Goal: Task Accomplishment & Management: Use online tool/utility

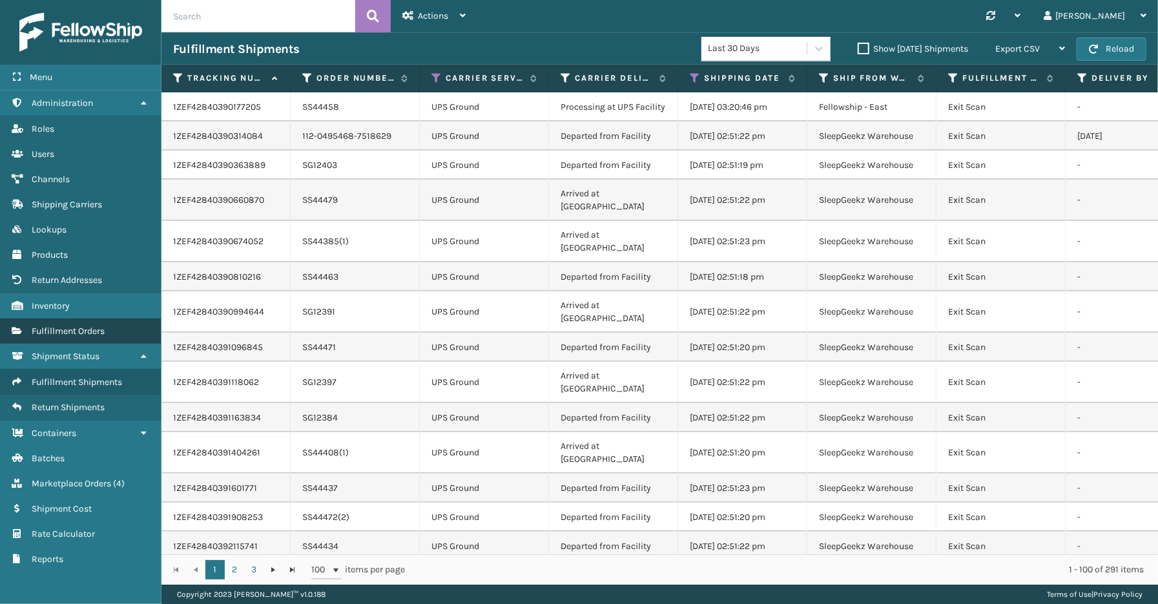
click at [79, 331] on link "Fulfillment Orders" at bounding box center [80, 330] width 161 height 25
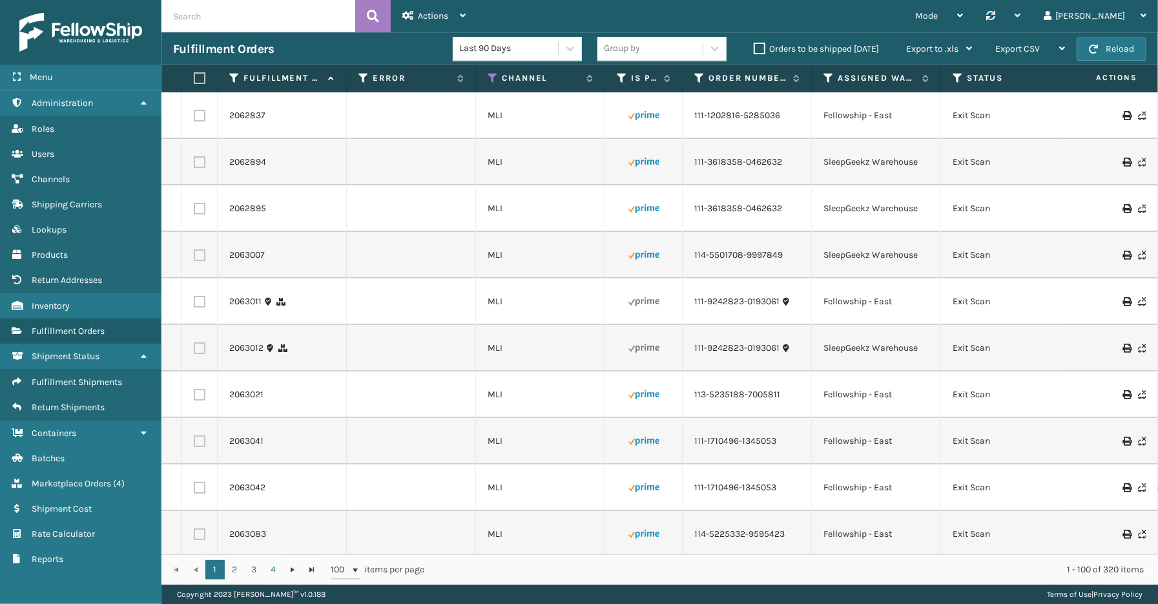
drag, startPoint x: 571, startPoint y: 553, endPoint x: 630, endPoint y: 555, distance: 58.8
click at [630, 555] on div "1 2 3 4 1 2 3 4 100 items per page 1 - 100 of 320 items" at bounding box center [659, 569] width 997 height 30
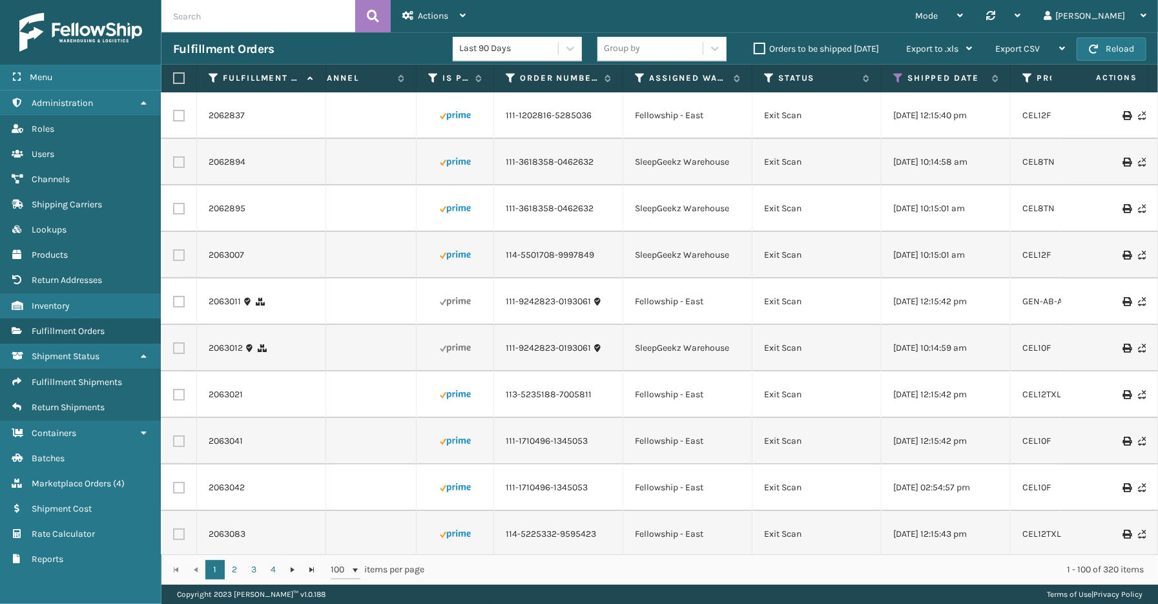
scroll to position [0, 267]
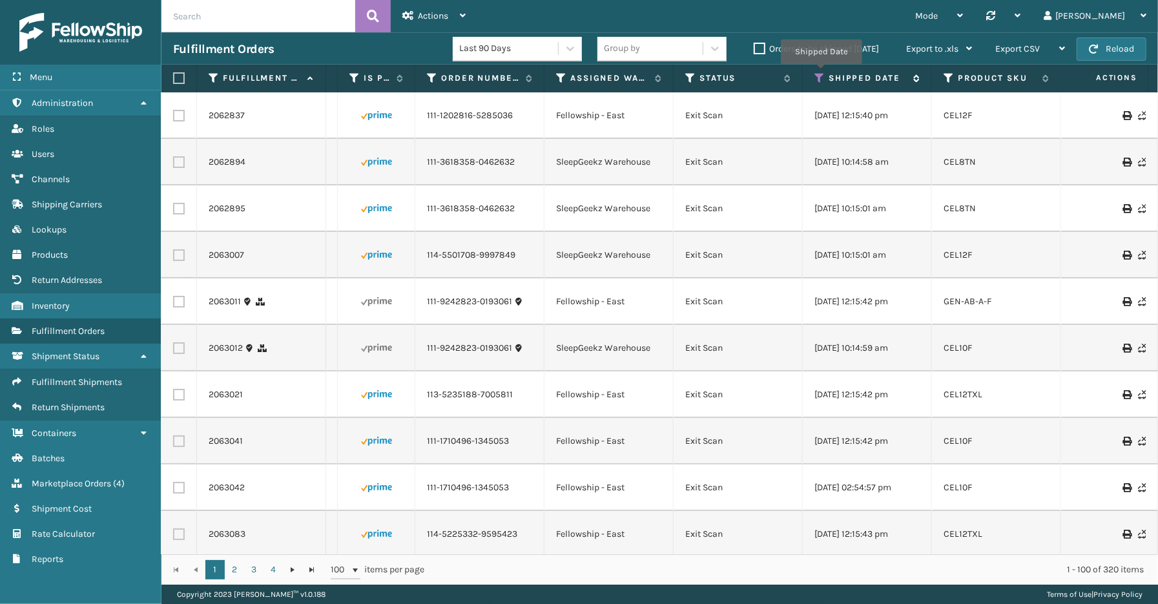
click at [821, 73] on icon at bounding box center [819, 78] width 10 height 12
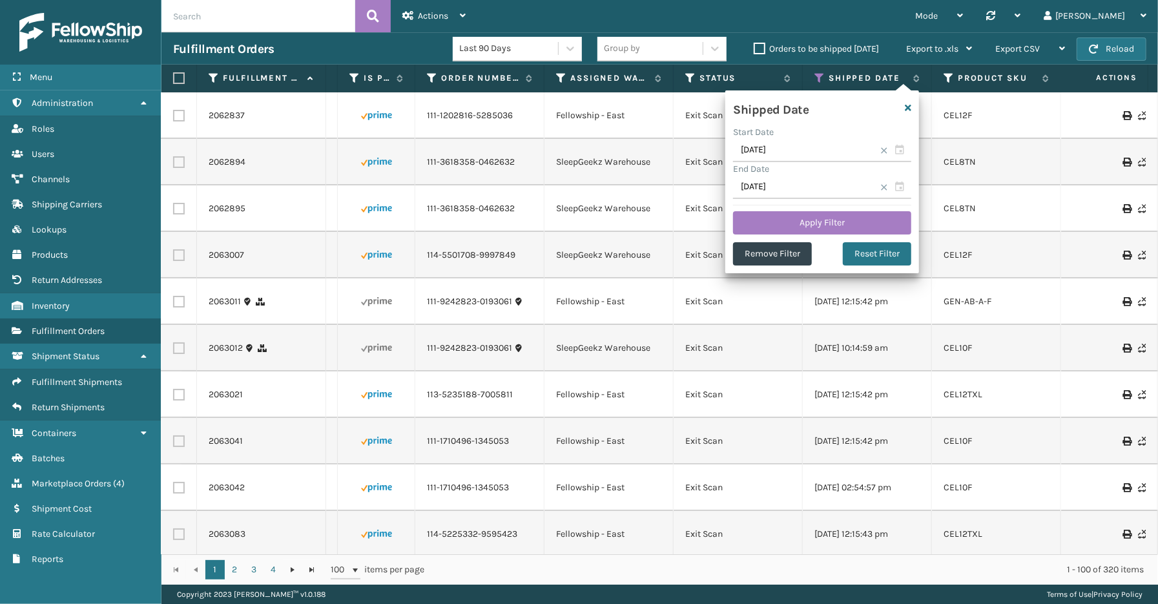
click at [884, 150] on span at bounding box center [884, 151] width 8 height 8
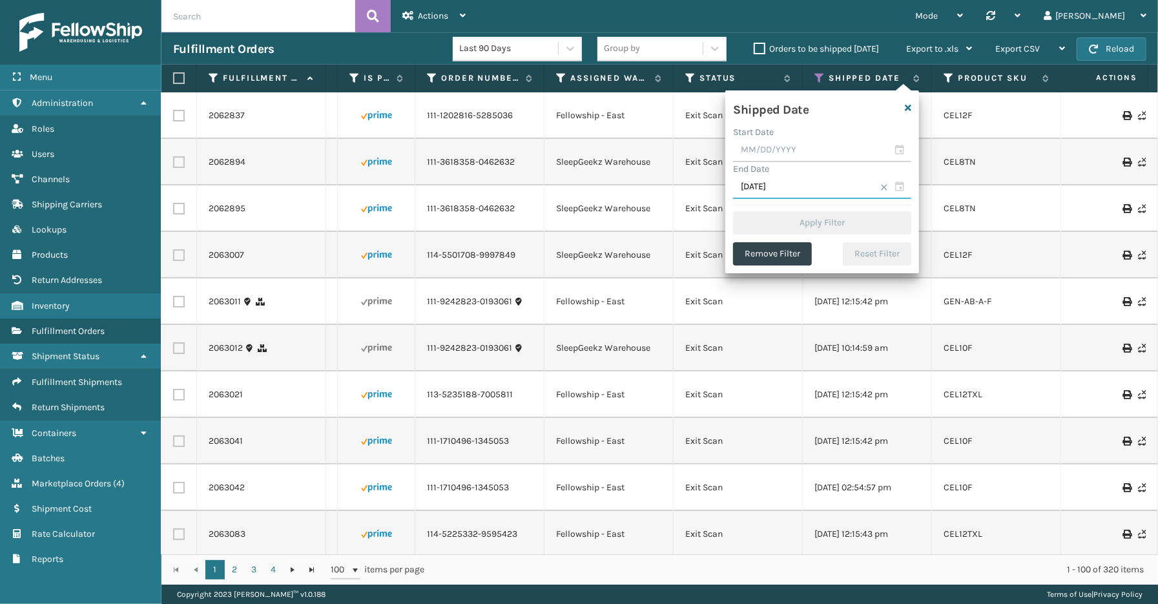
click at [887, 179] on input "[DATE]" at bounding box center [822, 187] width 178 height 23
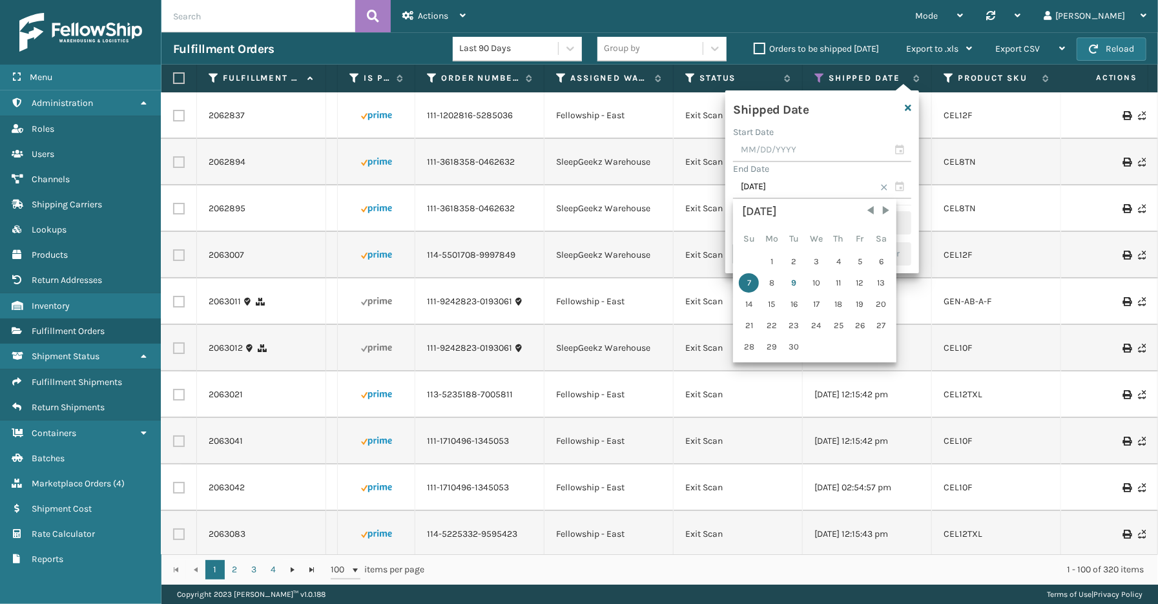
click at [887, 185] on span at bounding box center [884, 187] width 8 height 8
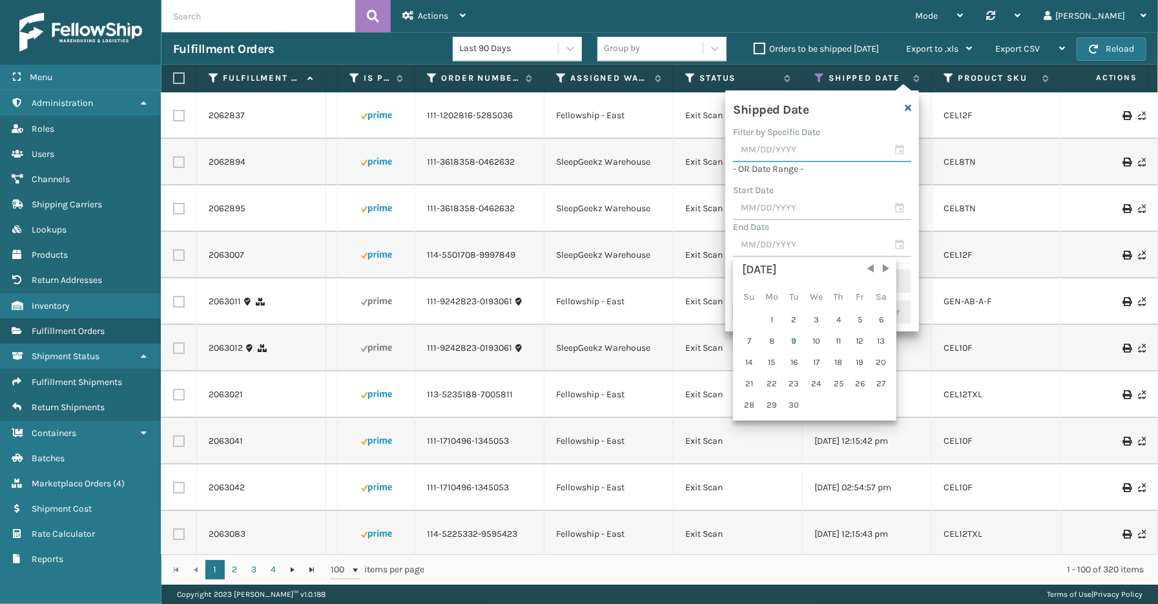
click at [902, 149] on input "text" at bounding box center [822, 150] width 178 height 23
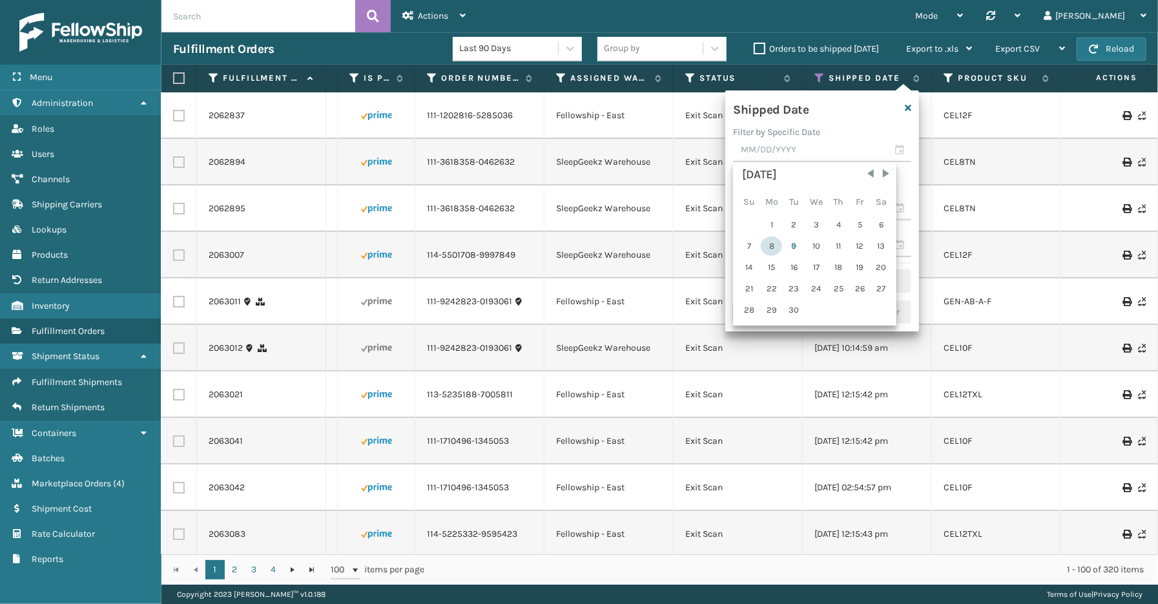
click at [770, 242] on div "8" at bounding box center [771, 245] width 21 height 19
type input "[DATE]"
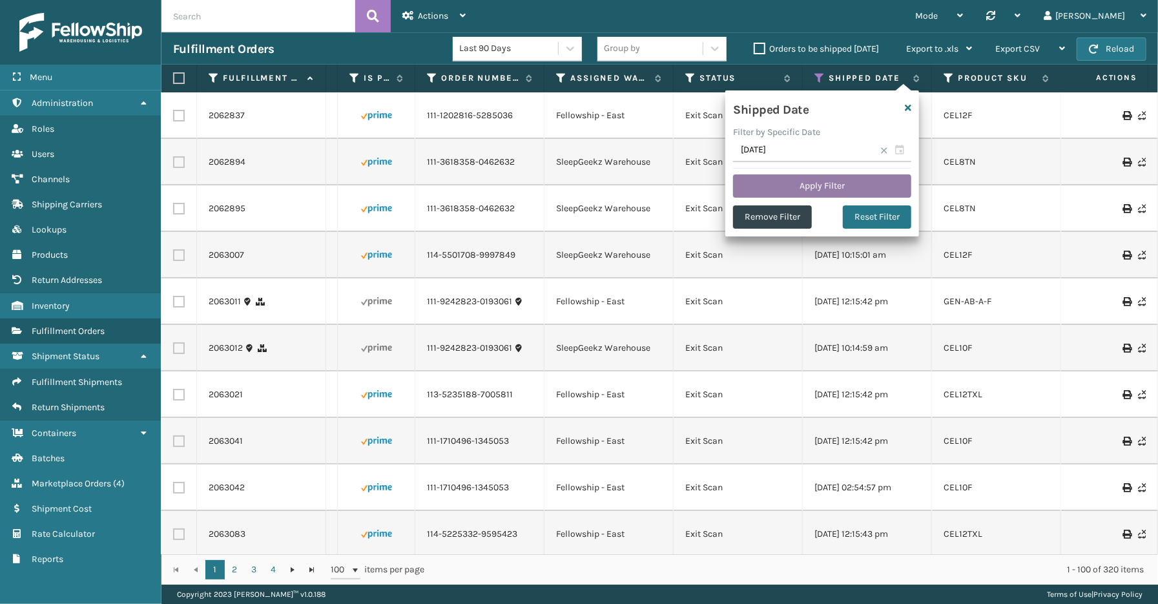
click at [814, 185] on button "Apply Filter" at bounding box center [822, 185] width 178 height 23
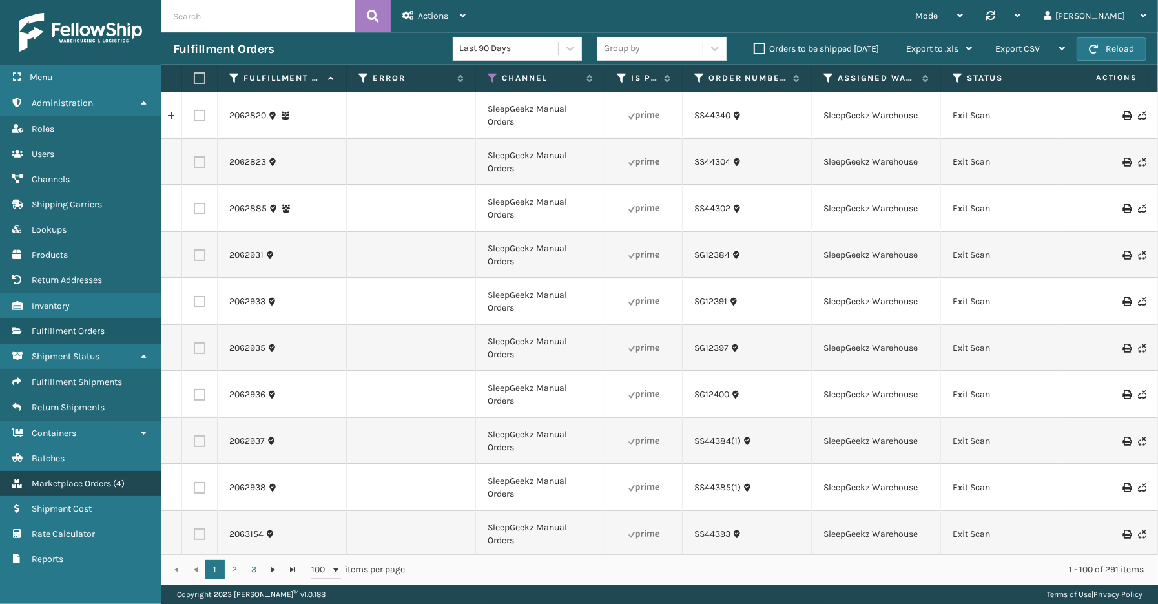
click at [78, 478] on span "Marketplace Orders" at bounding box center [71, 483] width 79 height 11
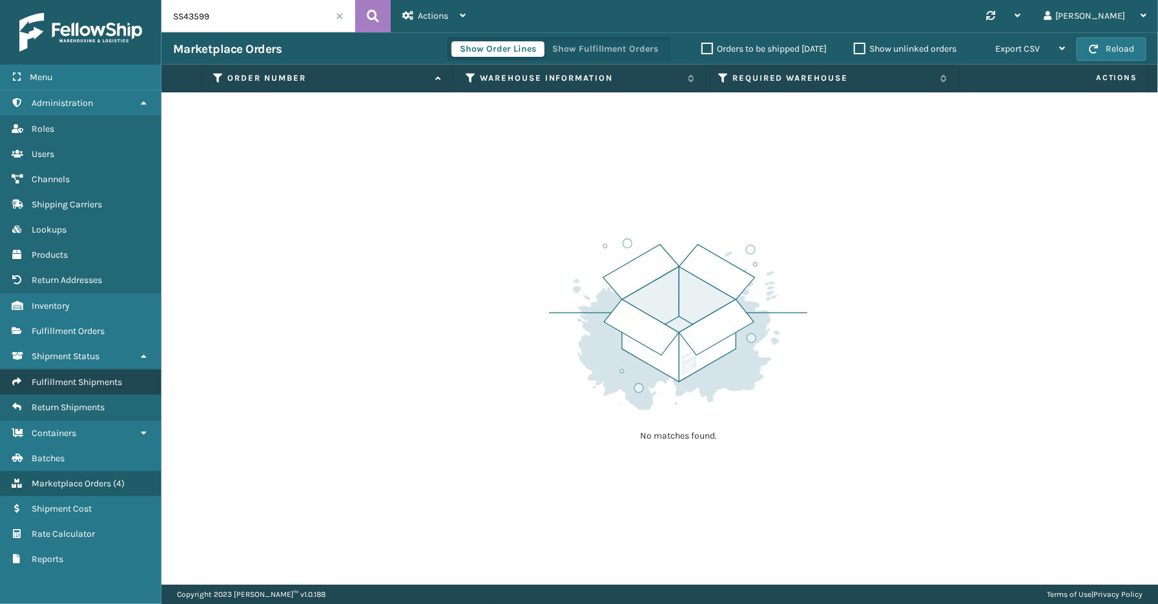
click at [84, 377] on span "Fulfillment Shipments" at bounding box center [77, 382] width 90 height 11
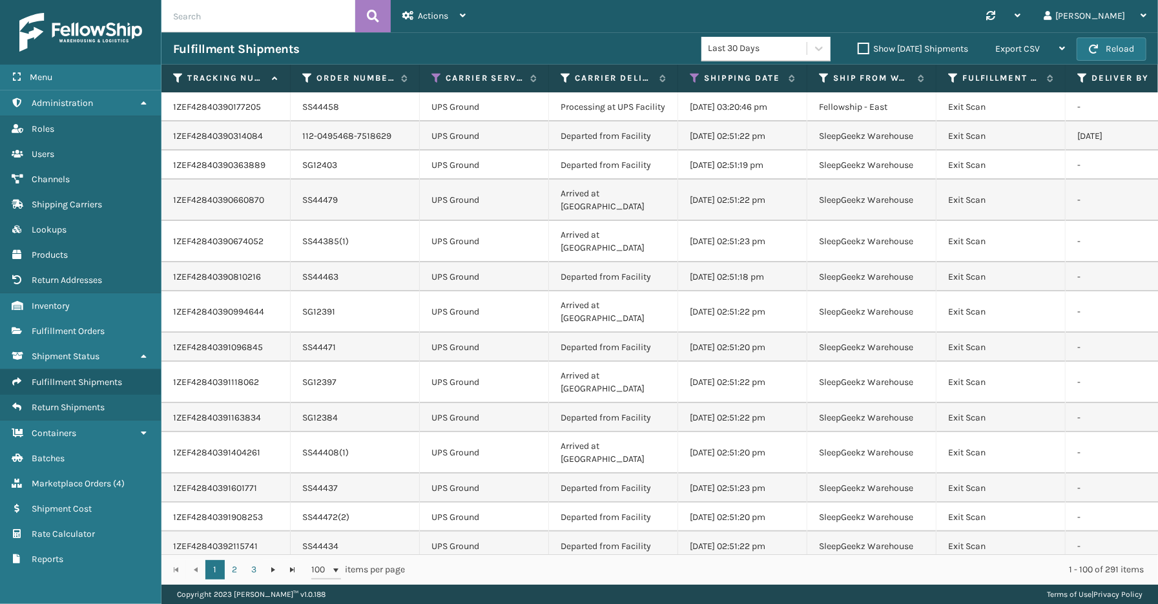
click at [84, 326] on span "Fulfillment Orders" at bounding box center [68, 331] width 73 height 11
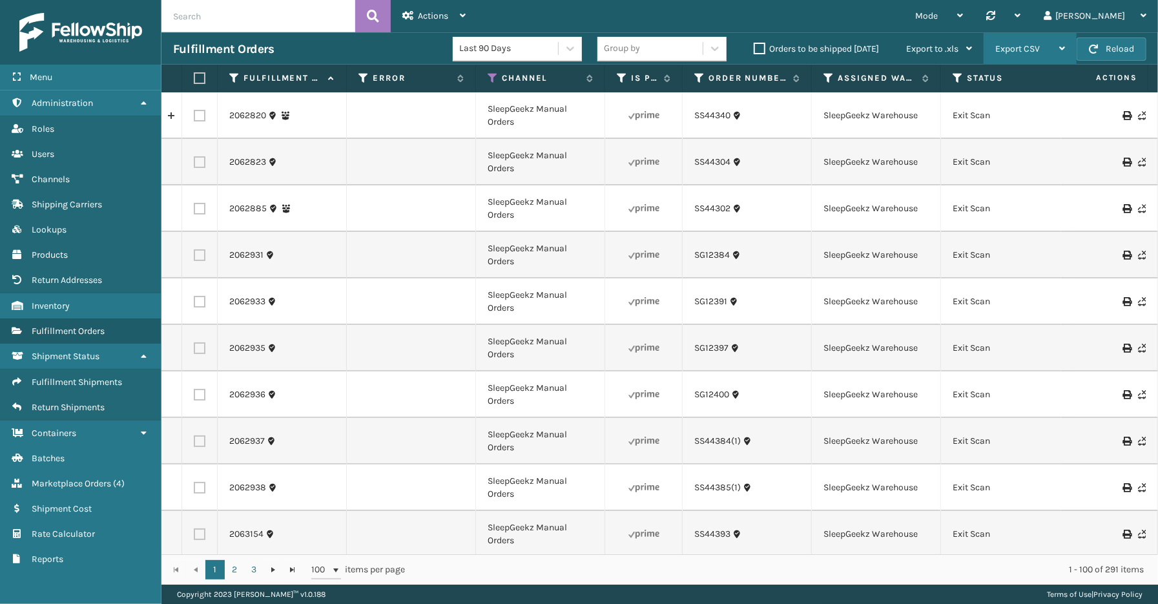
click at [1023, 52] on span "Export CSV" at bounding box center [1017, 48] width 45 height 11
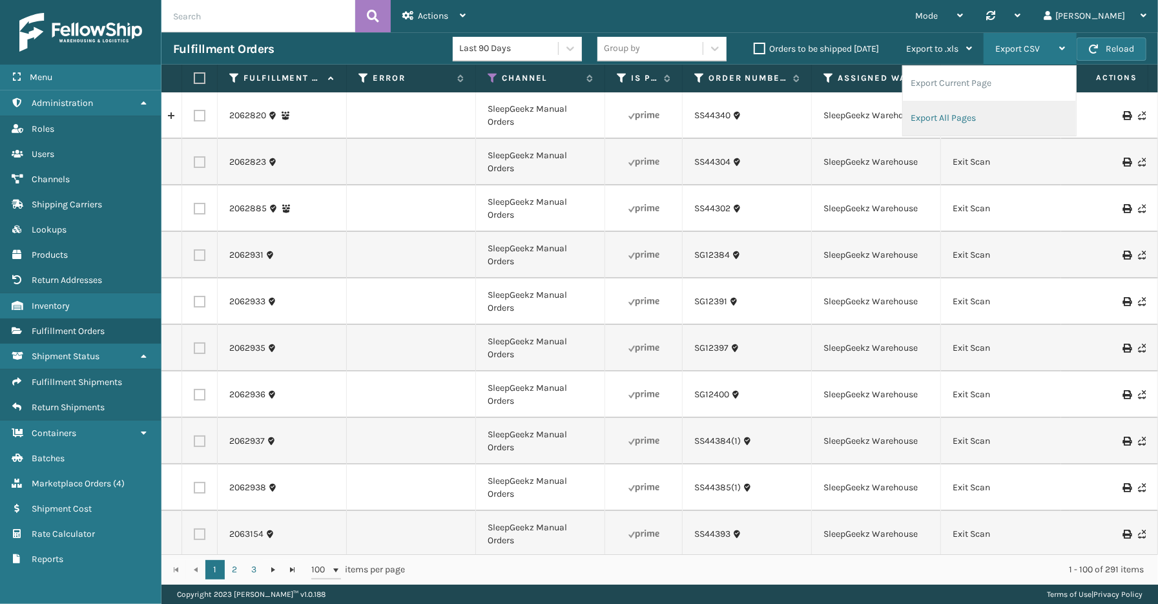
click at [992, 107] on li "Export All Pages" at bounding box center [989, 118] width 173 height 35
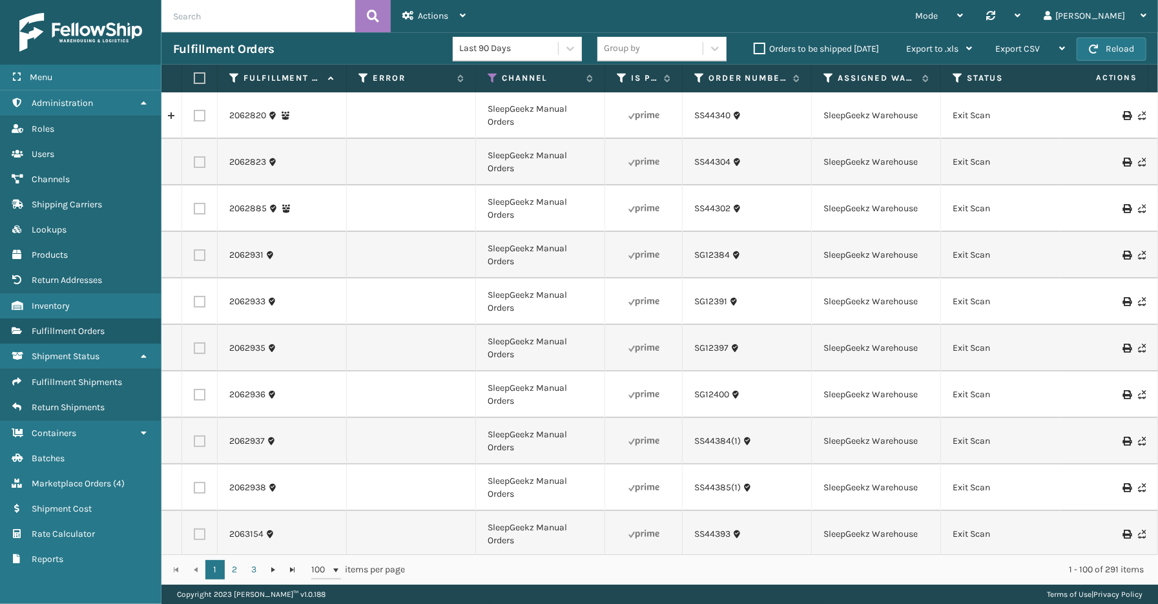
click at [121, 576] on div "Menu Inventory Administration Inventory Roles Inventory Users Inventory Channel…" at bounding box center [80, 302] width 161 height 604
